Goal: Information Seeking & Learning: Learn about a topic

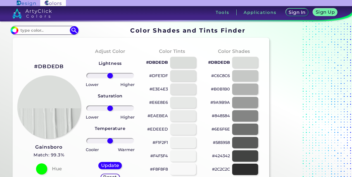
click at [170, 61] on div "#DBDEDB" at bounding box center [171, 62] width 53 height 13
click at [176, 75] on div at bounding box center [183, 75] width 26 height 11
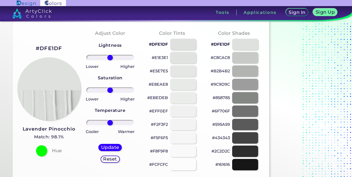
scroll to position [18, 0]
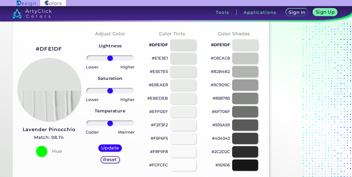
click at [176, 75] on div at bounding box center [183, 71] width 26 height 11
click at [176, 94] on div at bounding box center [183, 98] width 26 height 11
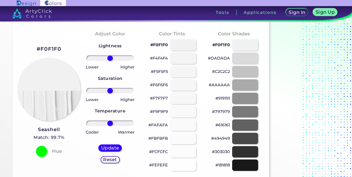
click at [189, 84] on div at bounding box center [183, 85] width 26 height 11
click at [185, 96] on div at bounding box center [183, 98] width 26 height 11
type input "#f9f9f9"
